Goal: Information Seeking & Learning: Learn about a topic

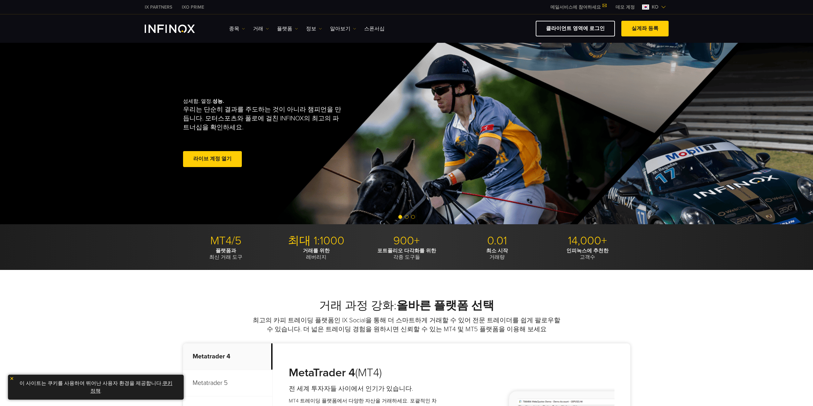
click at [272, 29] on ul "종목 종목 상품 정보 거래 계정 데모" at bounding box center [307, 29] width 156 height 8
click at [277, 29] on link "플랫폼" at bounding box center [287, 29] width 21 height 8
click at [293, 61] on link "MT5" at bounding box center [301, 63] width 49 height 14
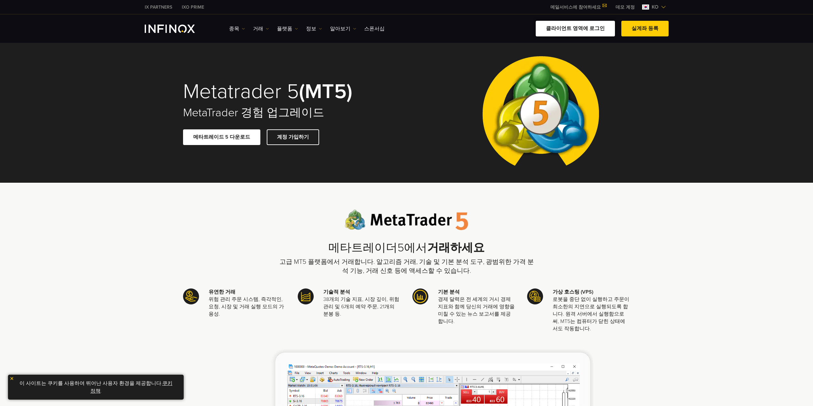
click at [587, 27] on link "클라이언트 영역에 로그인" at bounding box center [575, 29] width 79 height 16
